Goal: Use online tool/utility: Utilize a website feature to perform a specific function

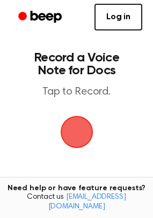
click at [73, 131] on span "button" at bounding box center [76, 132] width 36 height 36
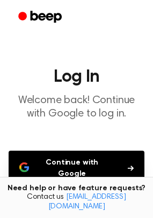
click at [62, 160] on button "Continue with Google" at bounding box center [76, 168] width 135 height 35
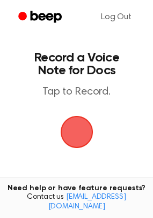
click at [76, 135] on span "button" at bounding box center [76, 132] width 33 height 33
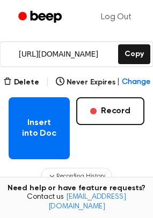
scroll to position [164, 0]
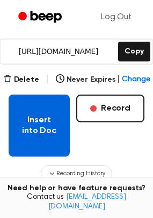
click at [34, 120] on button "Insert into Doc" at bounding box center [39, 126] width 61 height 62
click at [50, 135] on button "Insert into Doc" at bounding box center [39, 126] width 61 height 62
